Goal: Task Accomplishment & Management: Manage account settings

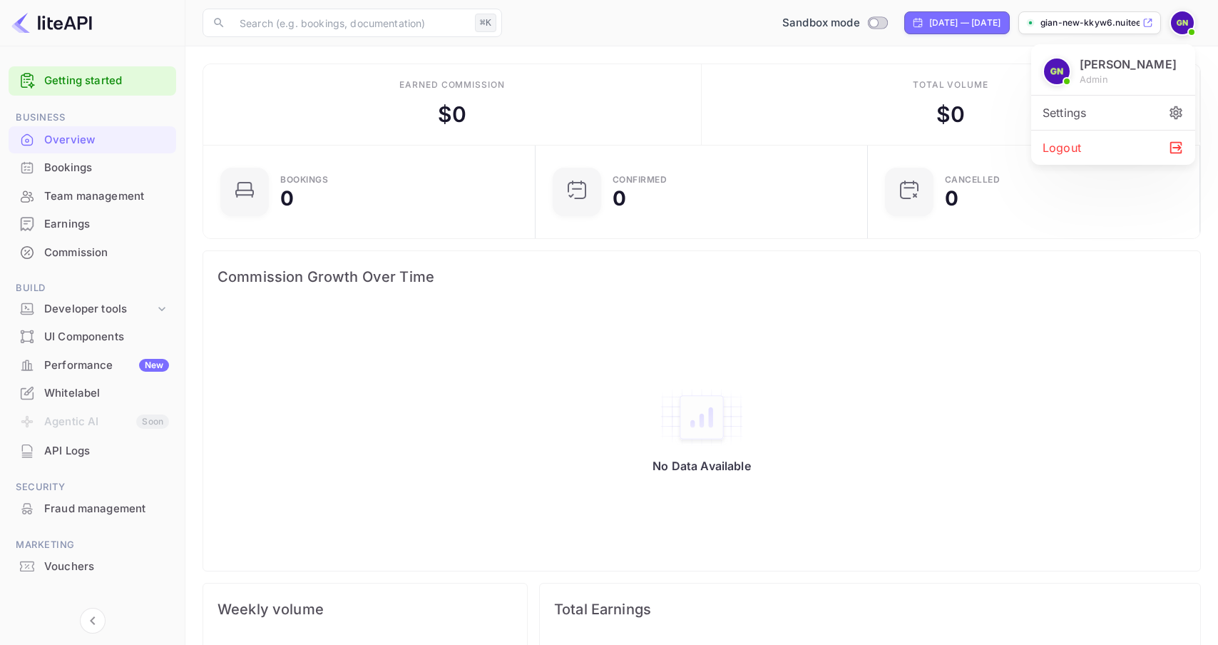
click at [934, 62] on div at bounding box center [609, 322] width 1218 height 645
click at [1179, 19] on img at bounding box center [1182, 22] width 23 height 23
click at [892, 86] on div at bounding box center [609, 322] width 1218 height 645
click at [757, 100] on div "Total volume $ 0" at bounding box center [951, 104] width 499 height 81
click at [1183, 30] on img at bounding box center [1182, 22] width 23 height 23
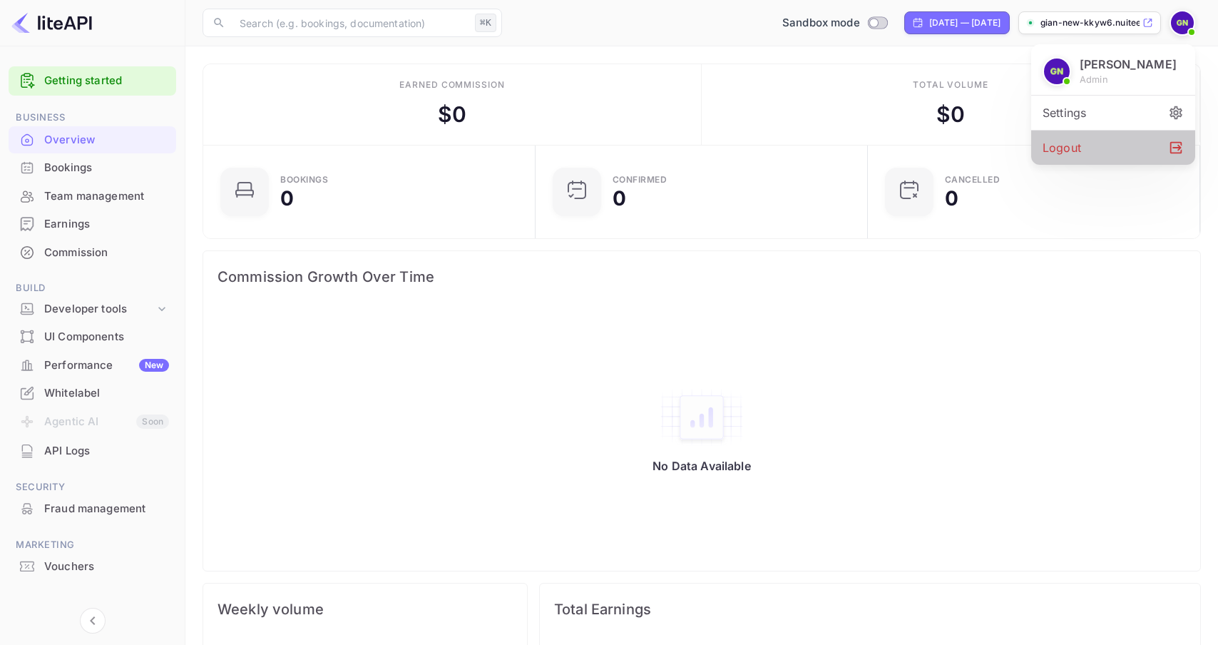
click at [1122, 142] on div "Logout" at bounding box center [1113, 148] width 164 height 34
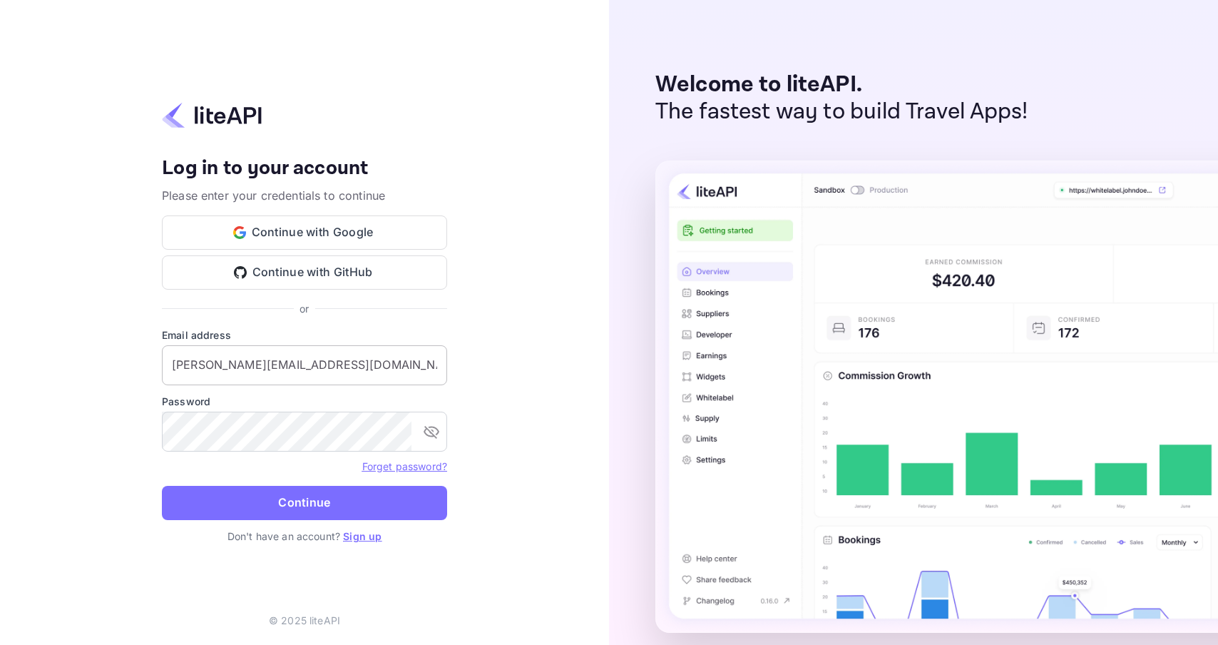
click at [312, 367] on input "g.caprini+test@nuitee.com" at bounding box center [304, 365] width 285 height 40
click at [429, 434] on icon "toggle password visibility" at bounding box center [431, 431] width 17 height 17
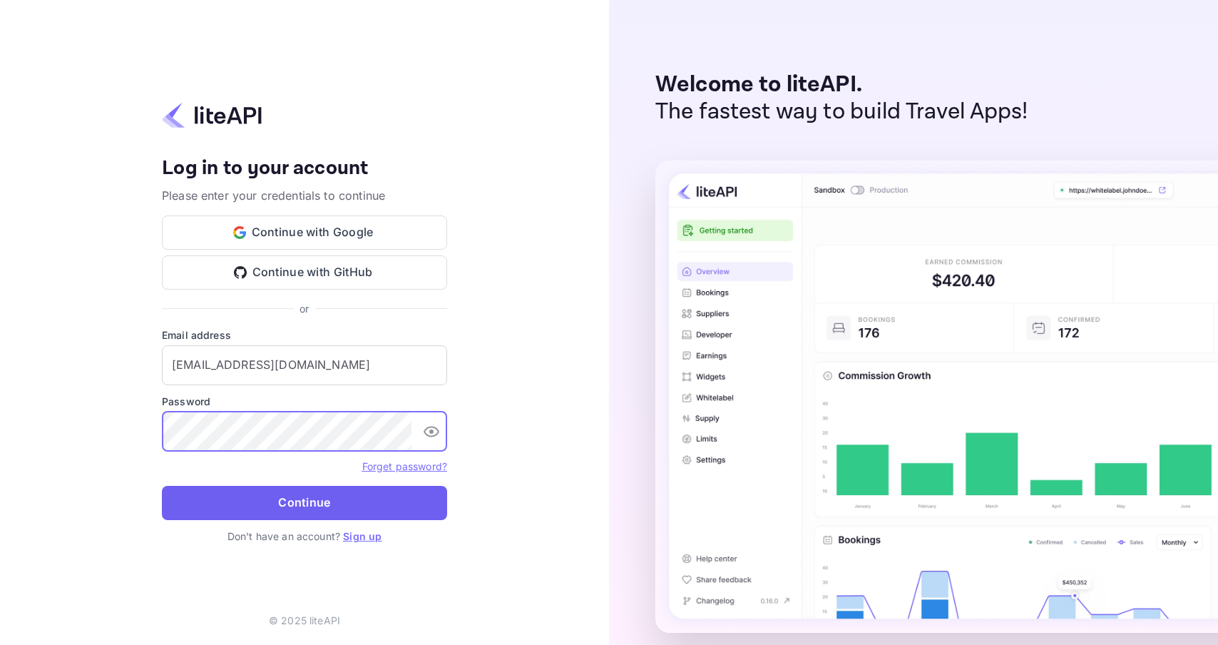
click at [277, 501] on button "Continue" at bounding box center [304, 503] width 285 height 34
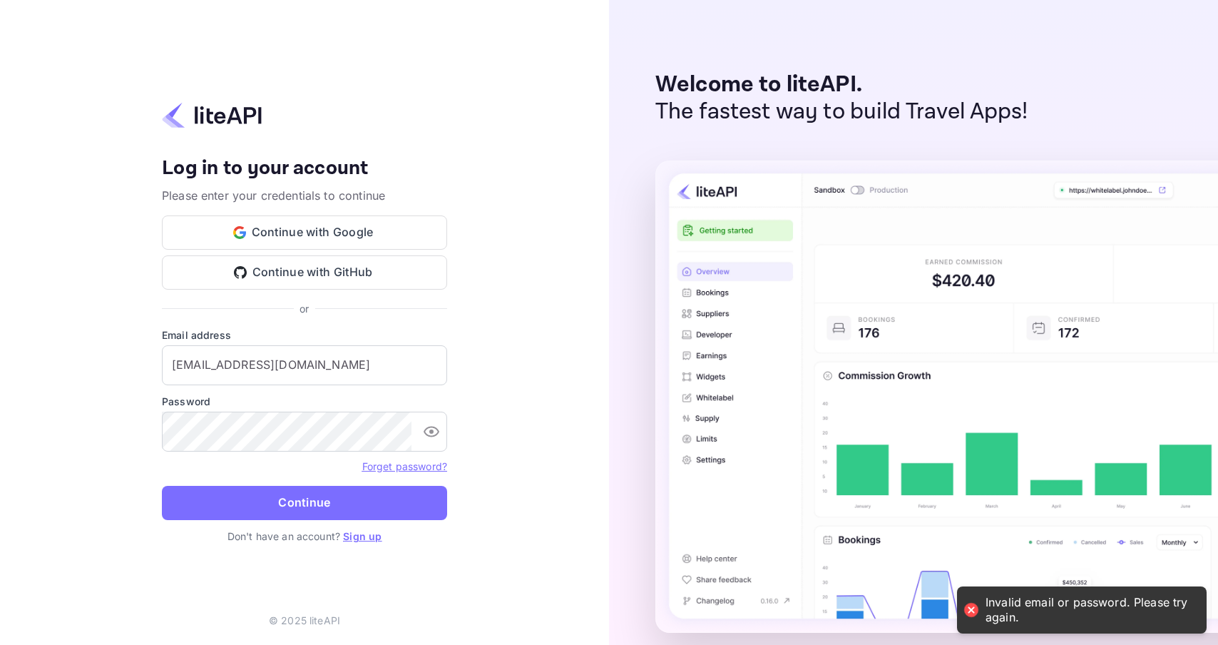
click at [597, 470] on div "Your account has been created successfully, a confirmation link has been sent t…" at bounding box center [304, 322] width 609 height 645
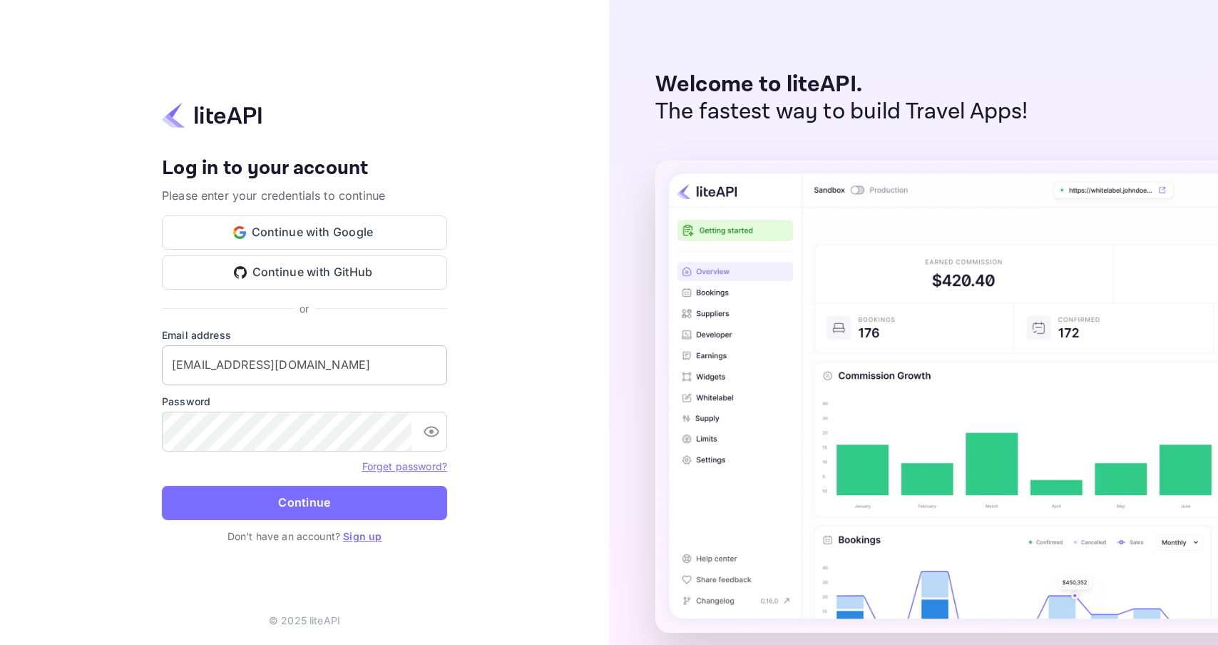
click at [272, 374] on input "billing@stafftraveler.com" at bounding box center [304, 365] width 285 height 40
click at [531, 441] on div "Your account has been created successfully, a confirmation link has been sent t…" at bounding box center [304, 322] width 609 height 645
click at [305, 495] on button "Continue" at bounding box center [304, 503] width 285 height 34
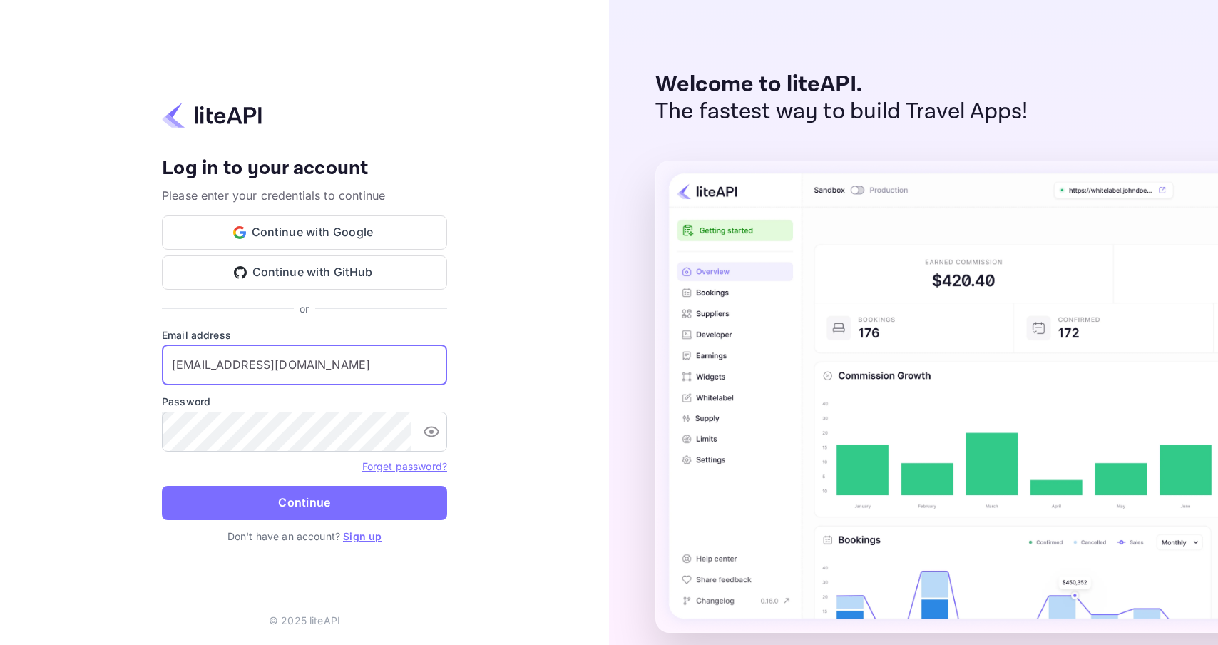
click at [248, 347] on input "billing@stafftraveler.com" at bounding box center [304, 365] width 285 height 40
click at [248, 355] on input "billing@stafftraveler.com" at bounding box center [304, 365] width 285 height 40
type input "g.caprini@nuitee.com"
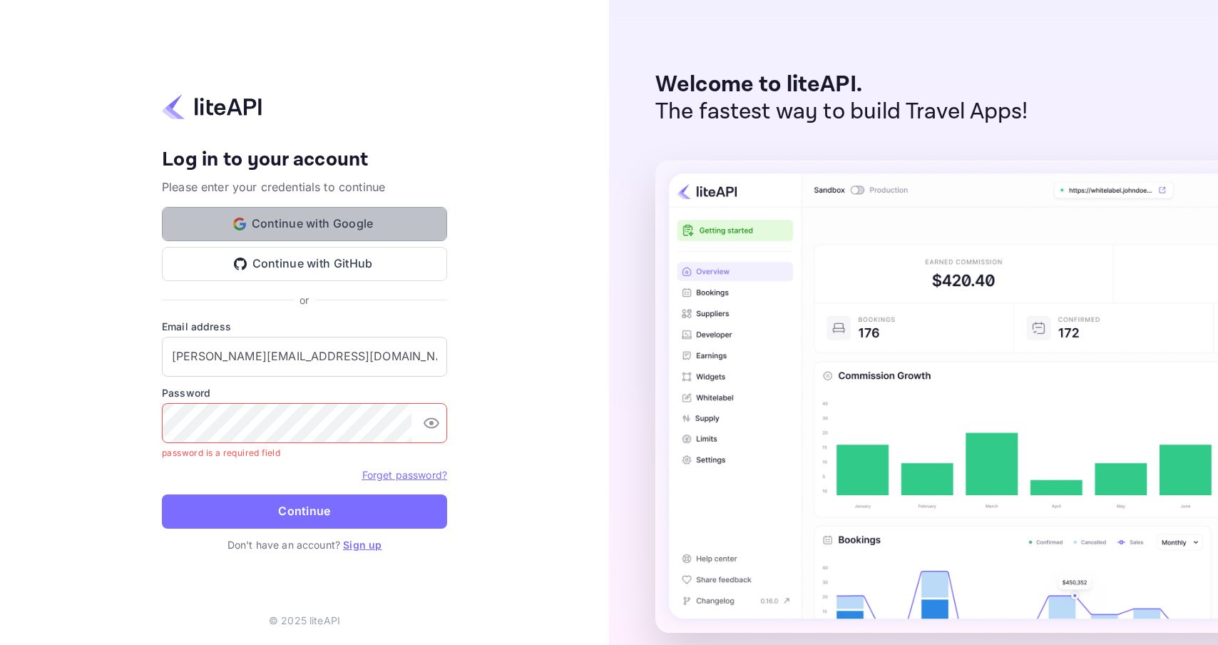
click at [357, 221] on button "Continue with Google" at bounding box center [304, 224] width 285 height 34
